Goal: Information Seeking & Learning: Check status

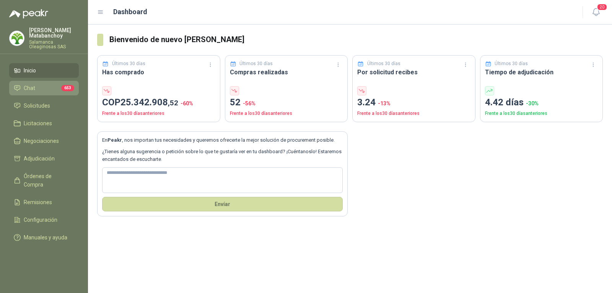
click at [41, 84] on li "Chat 653" at bounding box center [44, 88] width 60 height 8
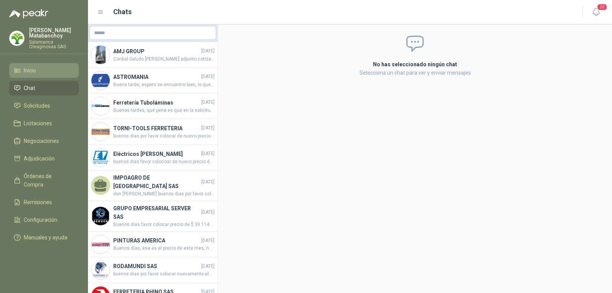
click at [51, 70] on li "Inicio" at bounding box center [44, 70] width 60 height 8
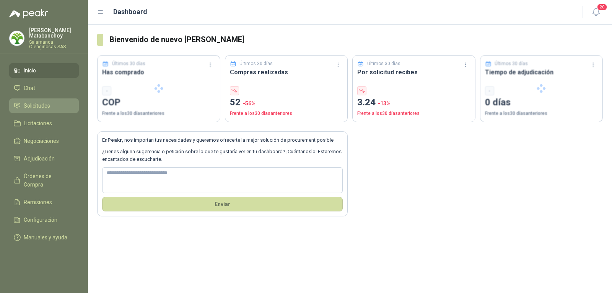
click at [49, 107] on span "Solicitudes" at bounding box center [37, 105] width 26 height 8
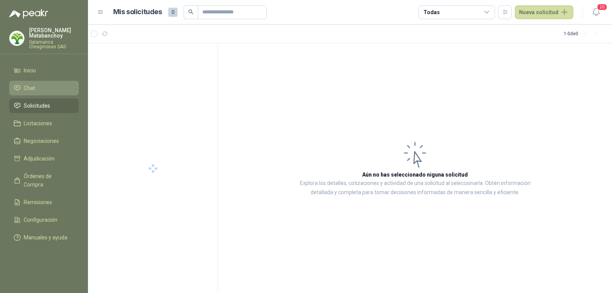
click at [51, 86] on li "Chat" at bounding box center [44, 88] width 60 height 8
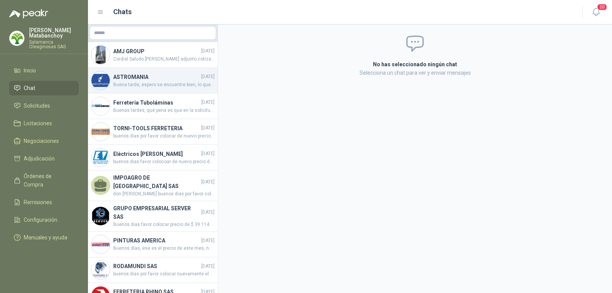
click at [173, 81] on span "Buena tarde, espero se encuentre bien, lo que pasa es que se adjudico ese Binoc…" at bounding box center [163, 84] width 101 height 7
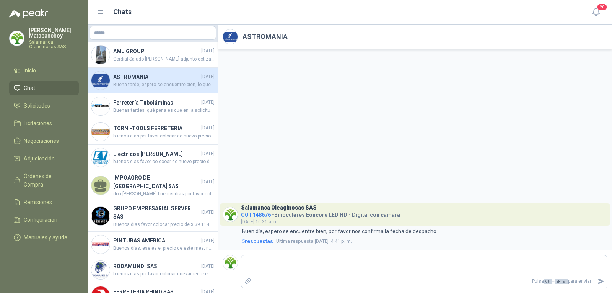
click at [243, 39] on h2 "ASTROMANIA" at bounding box center [265, 36] width 45 height 11
click at [233, 36] on img at bounding box center [230, 36] width 15 height 15
click at [259, 217] on div "Salamanca Oleaginosas SAS COT148676 - Binoculares Eoncore LED HD - Digital con …" at bounding box center [320, 214] width 159 height 22
click at [259, 213] on span "COT148676" at bounding box center [256, 215] width 30 height 6
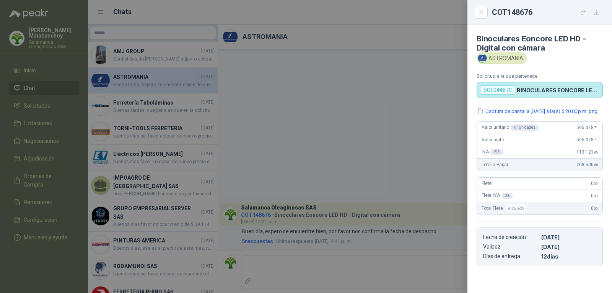
click at [314, 215] on div at bounding box center [306, 146] width 612 height 293
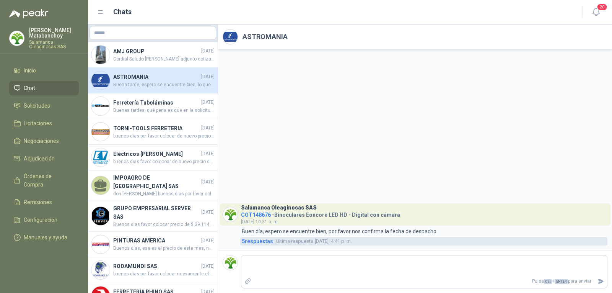
click at [263, 240] on span "5 respuesta s" at bounding box center [257, 241] width 31 height 8
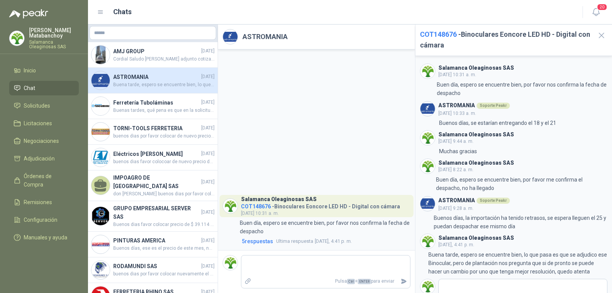
scroll to position [32, 0]
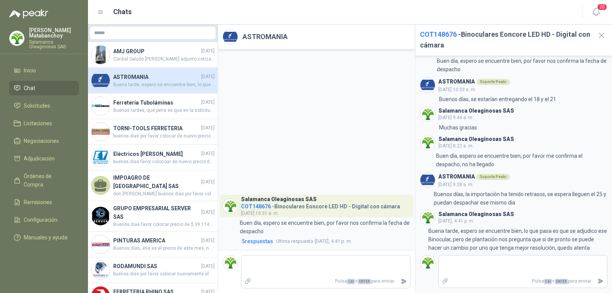
click at [300, 174] on div "Salamanca Oleaginosas SAS COT148676 - Binoculares Eoncore LED HD - Digital con …" at bounding box center [316, 149] width 197 height 200
click at [603, 37] on icon "button" at bounding box center [601, 35] width 5 height 5
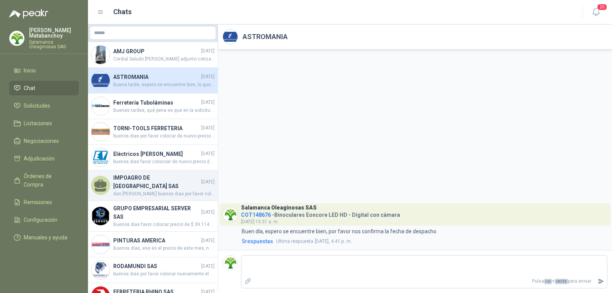
click at [132, 182] on h4 "IMPOAGRO DE COLOMBIA SAS" at bounding box center [156, 181] width 86 height 17
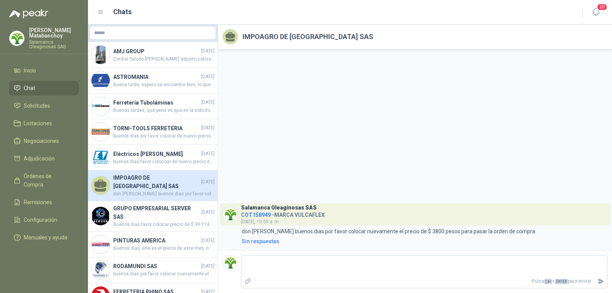
click at [58, 88] on li "Chat" at bounding box center [44, 88] width 60 height 8
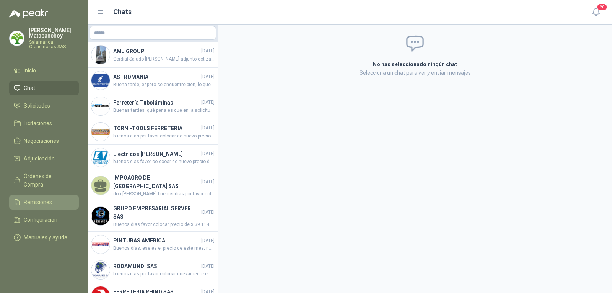
click at [36, 198] on span "Remisiones" at bounding box center [38, 202] width 28 height 8
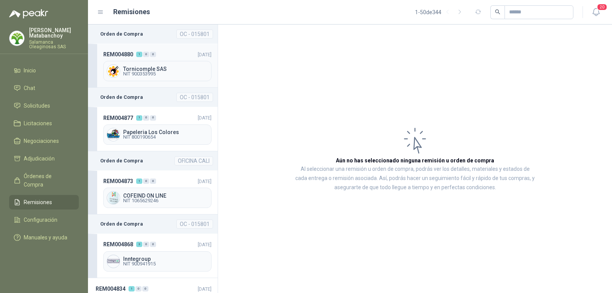
click at [165, 50] on div "REM004880 1 0 0 15/08/2025 Tornicomple SAS NIT 900353995" at bounding box center [153, 66] width 130 height 44
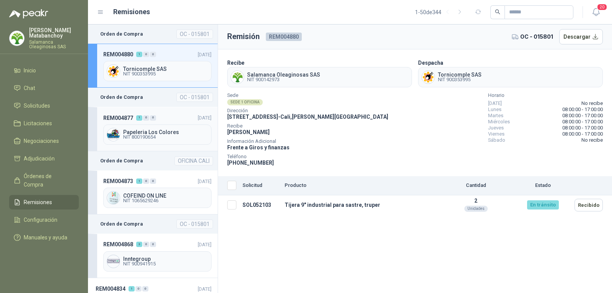
click at [149, 121] on div "REM004877 1 0 0" at bounding box center [129, 117] width 53 height 8
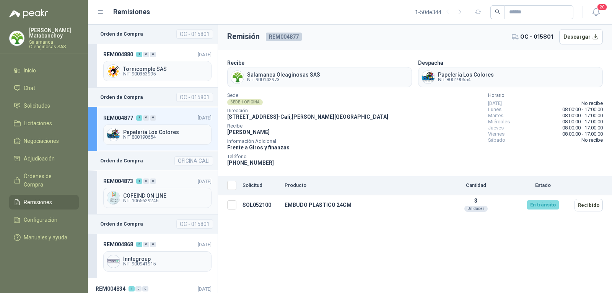
click at [161, 183] on header "REM004873 1 0 0 15/08/2025" at bounding box center [157, 181] width 108 height 8
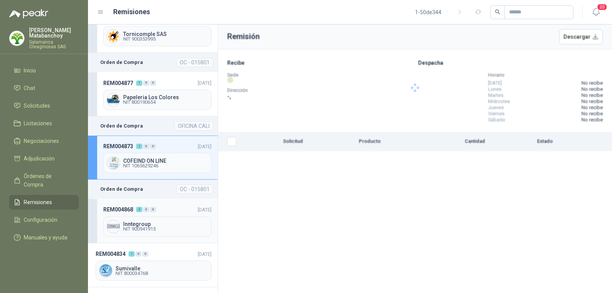
scroll to position [77, 0]
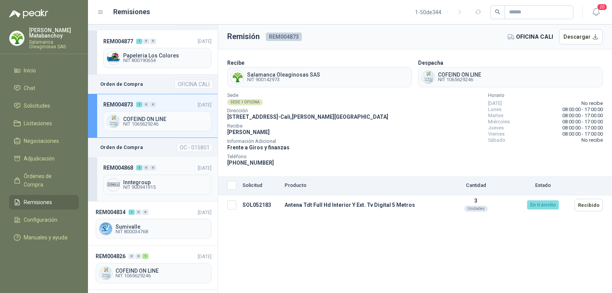
click at [168, 167] on header "REM004868 3 0 0 15/08/2025" at bounding box center [157, 167] width 108 height 8
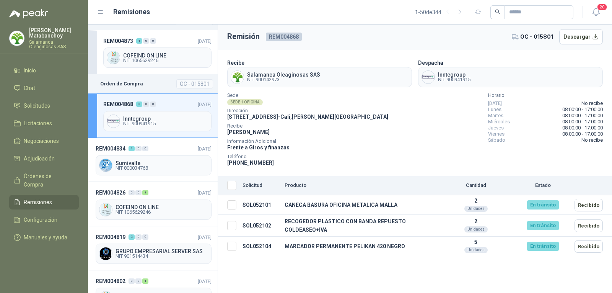
scroll to position [153, 0]
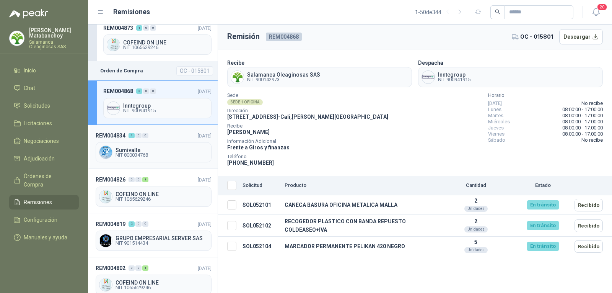
click at [144, 153] on span "NIT 800034768" at bounding box center [162, 155] width 93 height 5
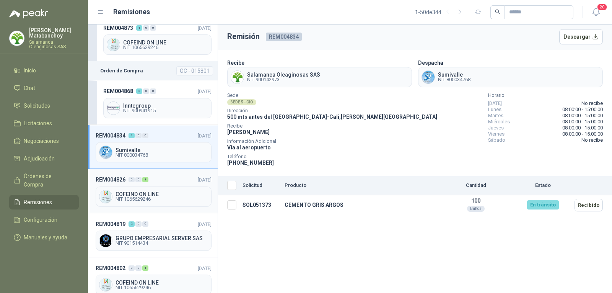
click at [164, 176] on header "REM004826 0 0 1 11/08/2025" at bounding box center [154, 179] width 116 height 8
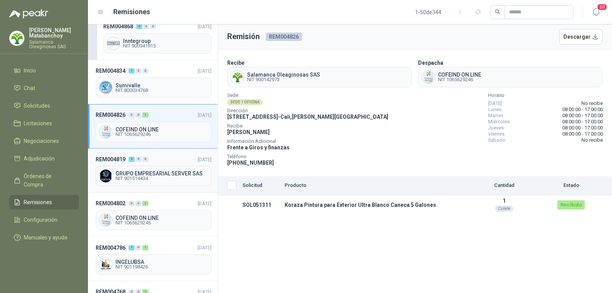
scroll to position [230, 0]
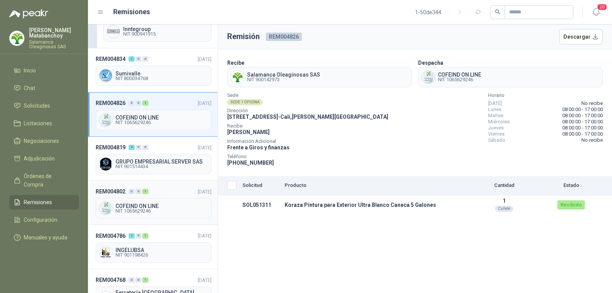
click at [161, 191] on header "REM004802 0 0 1 06/08/2025" at bounding box center [154, 191] width 116 height 8
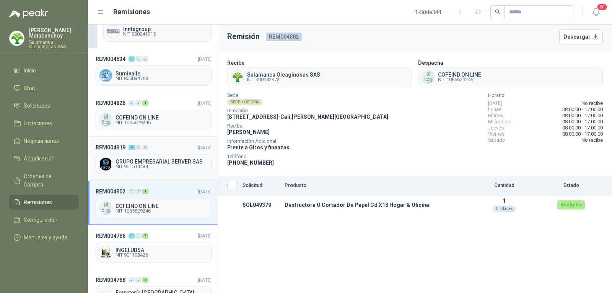
click at [171, 148] on header "REM004819 2 0 0 09/08/2025" at bounding box center [154, 147] width 116 height 8
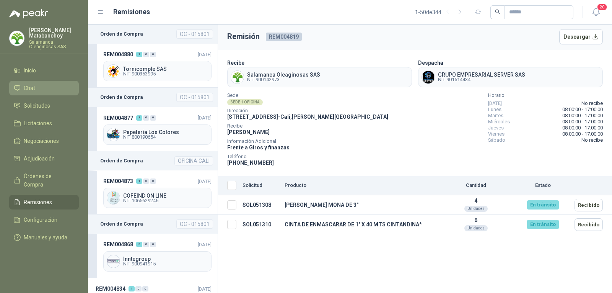
click at [46, 87] on li "Chat" at bounding box center [44, 88] width 60 height 8
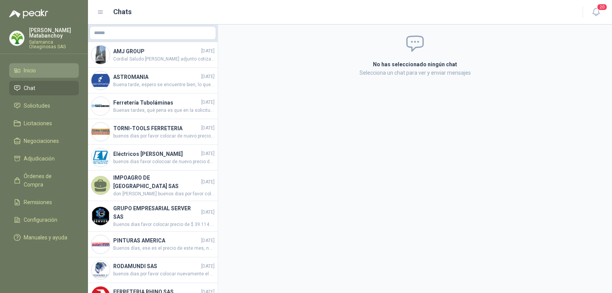
click at [28, 71] on span "Inicio" at bounding box center [30, 70] width 12 height 8
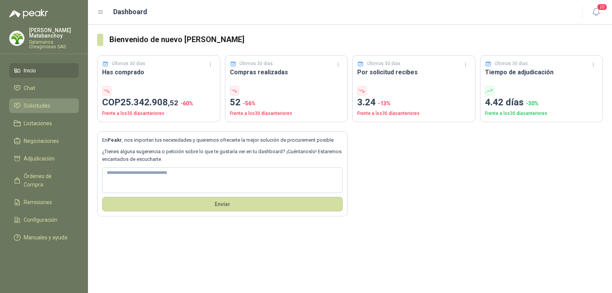
click at [50, 98] on link "Solicitudes" at bounding box center [44, 105] width 70 height 15
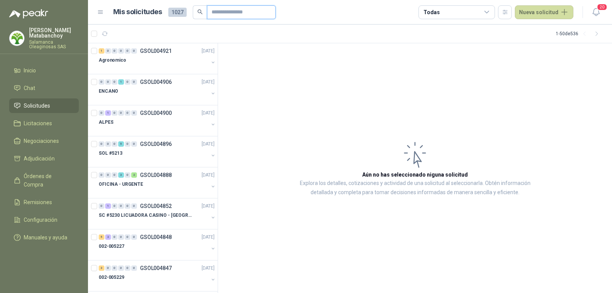
click at [227, 13] on input "text" at bounding box center [239, 12] width 54 height 13
type input "**********"
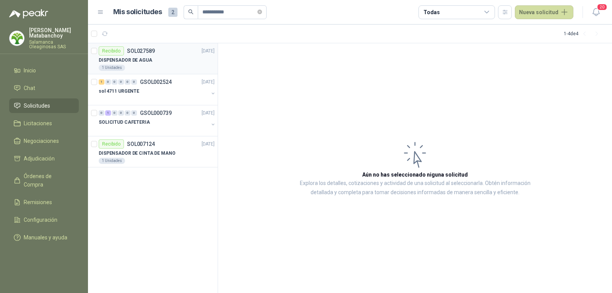
click at [178, 69] on div "1 Unidades" at bounding box center [157, 68] width 116 height 6
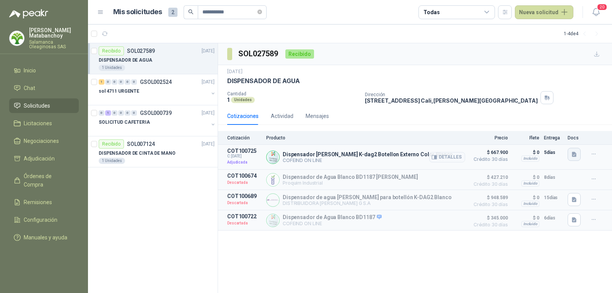
click at [575, 158] on button "button" at bounding box center [574, 154] width 13 height 13
click at [554, 115] on button "image.png" at bounding box center [559, 114] width 33 height 8
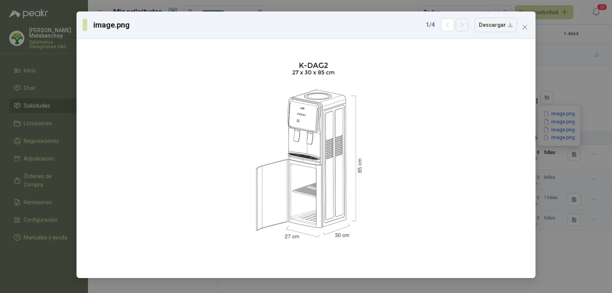
click at [469, 25] on button "button" at bounding box center [462, 24] width 13 height 13
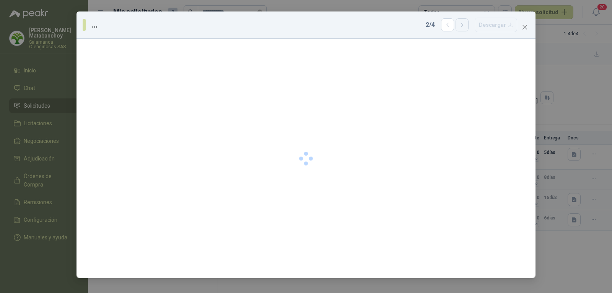
click at [469, 25] on button "button" at bounding box center [462, 24] width 13 height 13
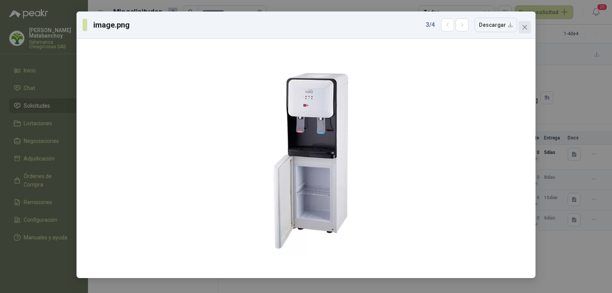
click at [526, 26] on icon "close" at bounding box center [525, 27] width 5 height 5
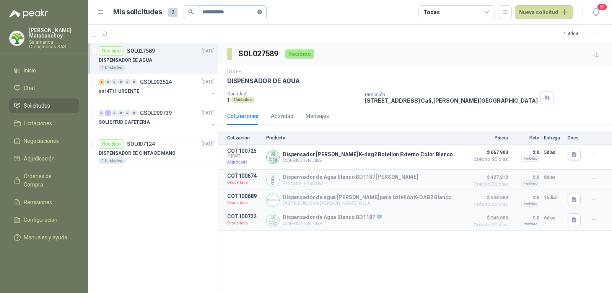
click at [262, 13] on icon "close-circle" at bounding box center [259, 12] width 5 height 5
click at [48, 39] on div "Tatiana Matabanchoy Salamanca Oleaginosas SAS" at bounding box center [54, 38] width 50 height 21
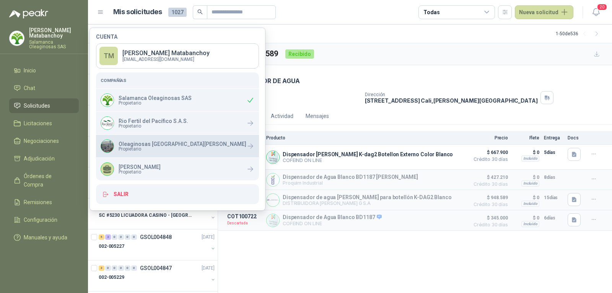
click at [156, 150] on span "Propietario" at bounding box center [183, 149] width 128 height 5
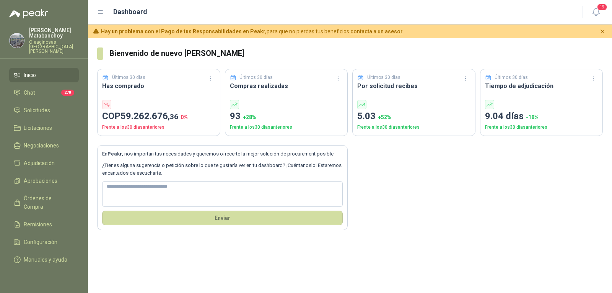
click at [44, 113] on ul "Inicio Chat 270 Solicitudes Licitaciones Negociaciones Adjudicación Aprobacione…" at bounding box center [44, 169] width 88 height 202
click at [42, 106] on span "Solicitudes" at bounding box center [37, 110] width 26 height 8
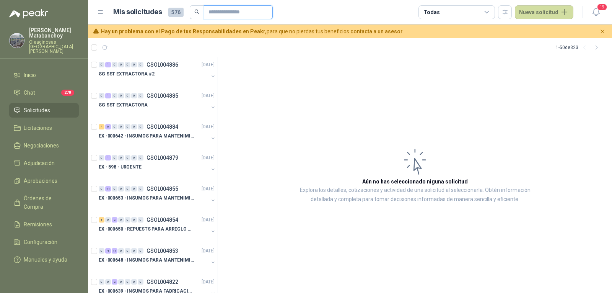
click at [220, 14] on input "text" at bounding box center [236, 12] width 54 height 13
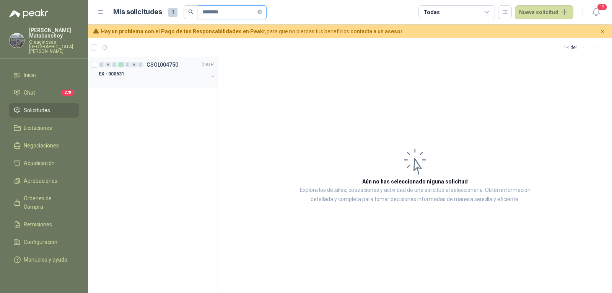
type input "********"
click at [172, 77] on div "EX - 000631" at bounding box center [154, 73] width 110 height 9
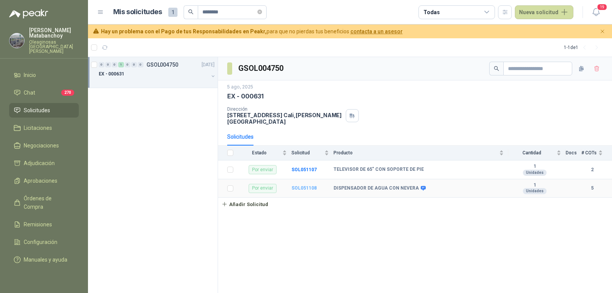
click at [306, 185] on b "SOL051108" at bounding box center [304, 187] width 25 height 5
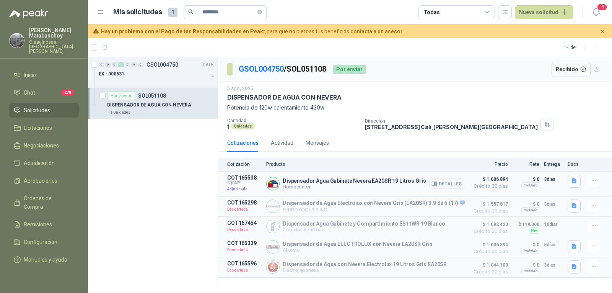
click at [304, 183] on p "Dispensador Agua Gabinete Nevera EA20SR 19 Litros Gris" at bounding box center [354, 181] width 143 height 6
click at [569, 180] on button "button" at bounding box center [574, 180] width 13 height 13
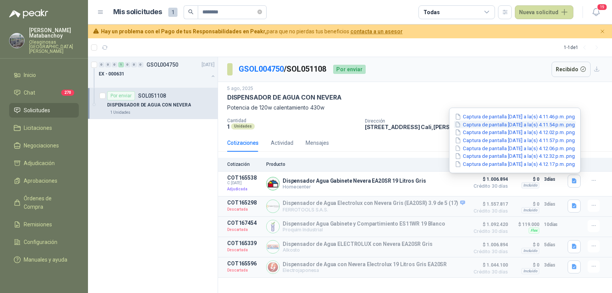
click at [513, 121] on button "Captura de pantalla [DATE] a la(s) 4.11.54 p.m..png" at bounding box center [515, 125] width 122 height 8
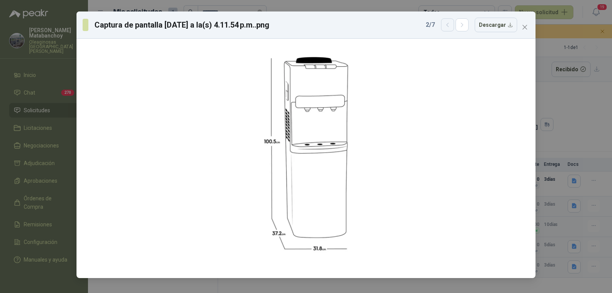
drag, startPoint x: 446, startPoint y: 25, endPoint x: 471, endPoint y: 24, distance: 24.5
click at [446, 25] on button "button" at bounding box center [447, 24] width 13 height 13
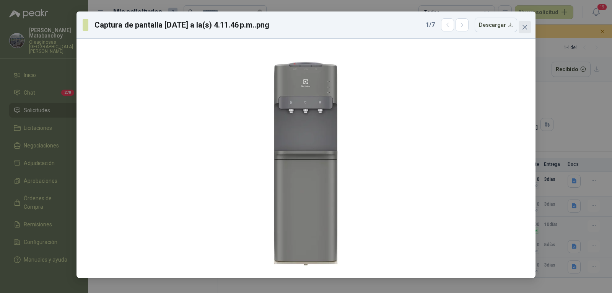
click at [527, 26] on icon "close" at bounding box center [525, 27] width 6 height 6
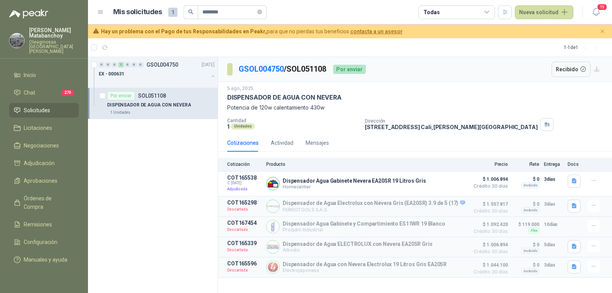
click at [569, 140] on div "Cotizaciones Actividad Mensajes" at bounding box center [415, 143] width 376 height 18
